Goal: Information Seeking & Learning: Learn about a topic

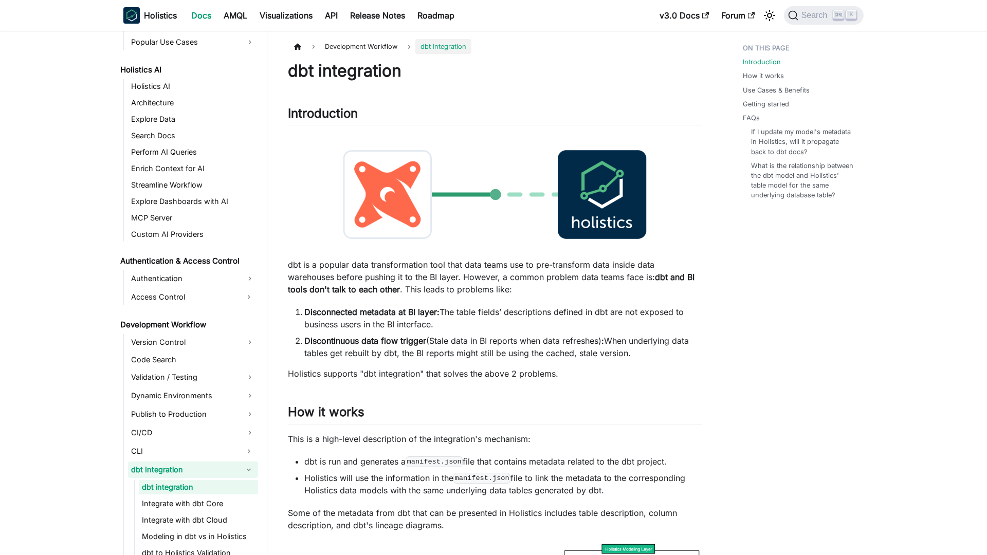
scroll to position [543, 0]
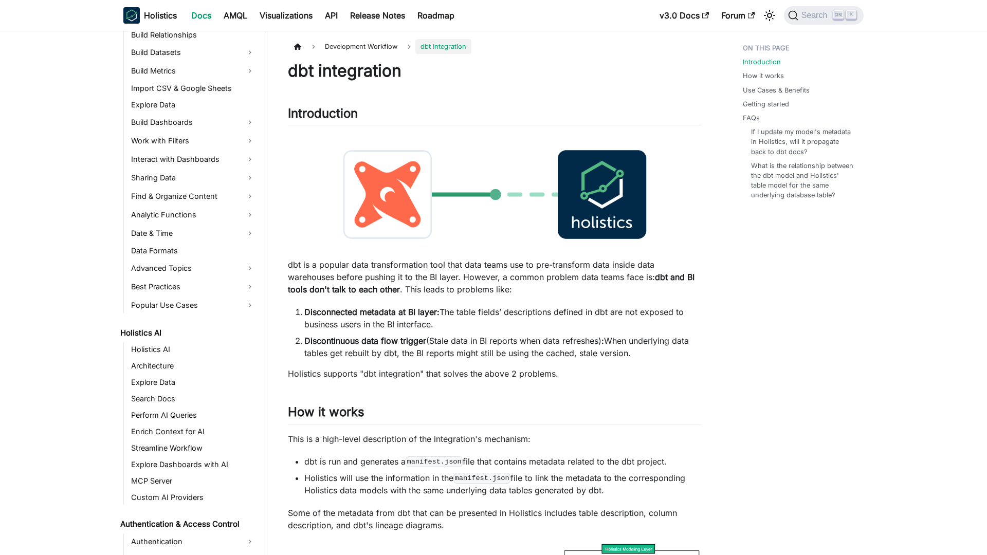
scroll to position [543, 0]
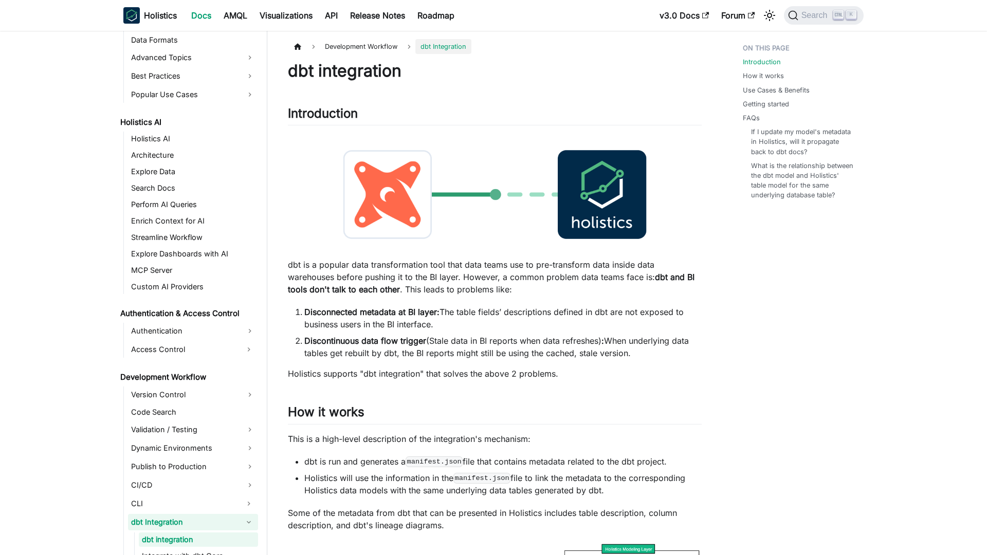
scroll to position [543, 0]
